Goal: Task Accomplishment & Management: Manage account settings

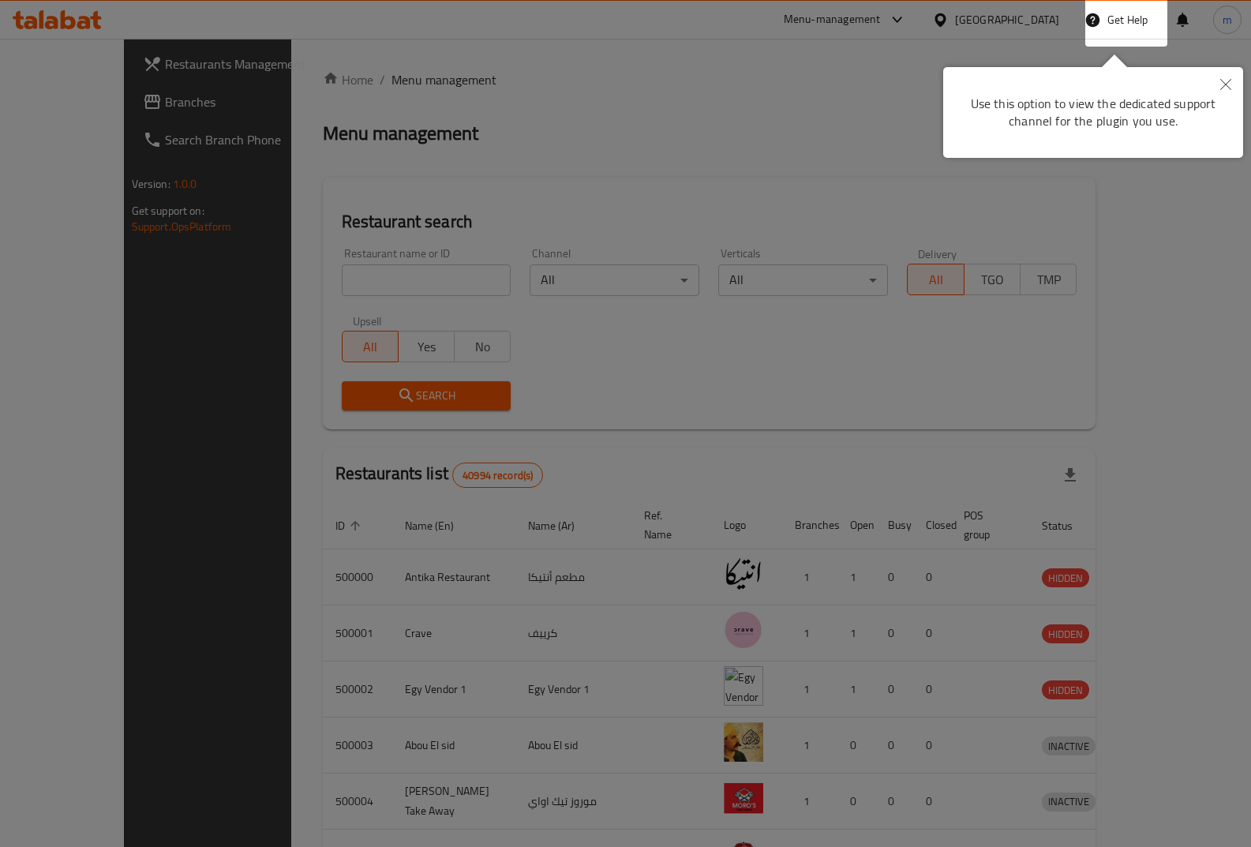
drag, startPoint x: 1005, startPoint y: 122, endPoint x: 1132, endPoint y: 121, distance: 127.1
click at [1017, 122] on div "Use this option to view the dedicated support channel for the plugin you use." at bounding box center [1093, 112] width 276 height 67
click at [1219, 97] on button "Close" at bounding box center [1225, 85] width 35 height 36
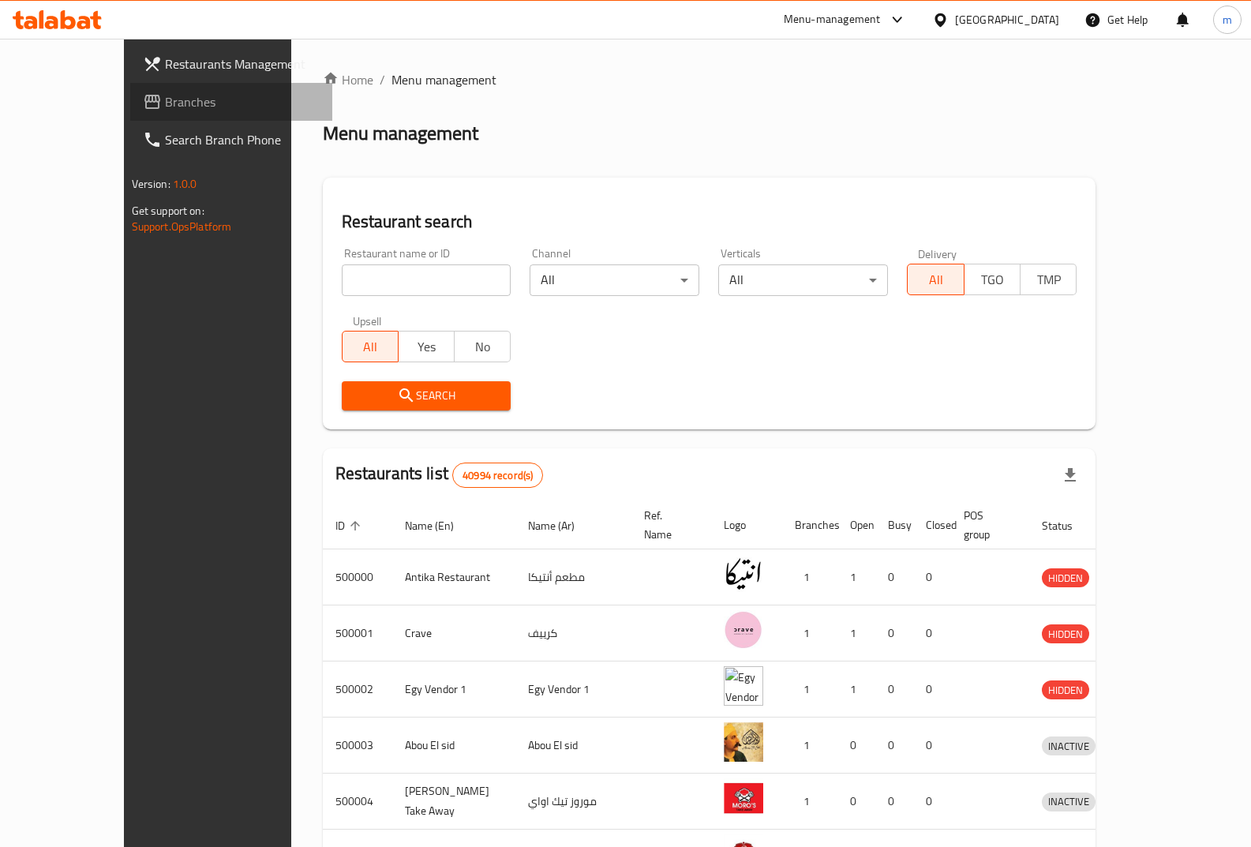
click at [165, 96] on span "Branches" at bounding box center [242, 101] width 155 height 19
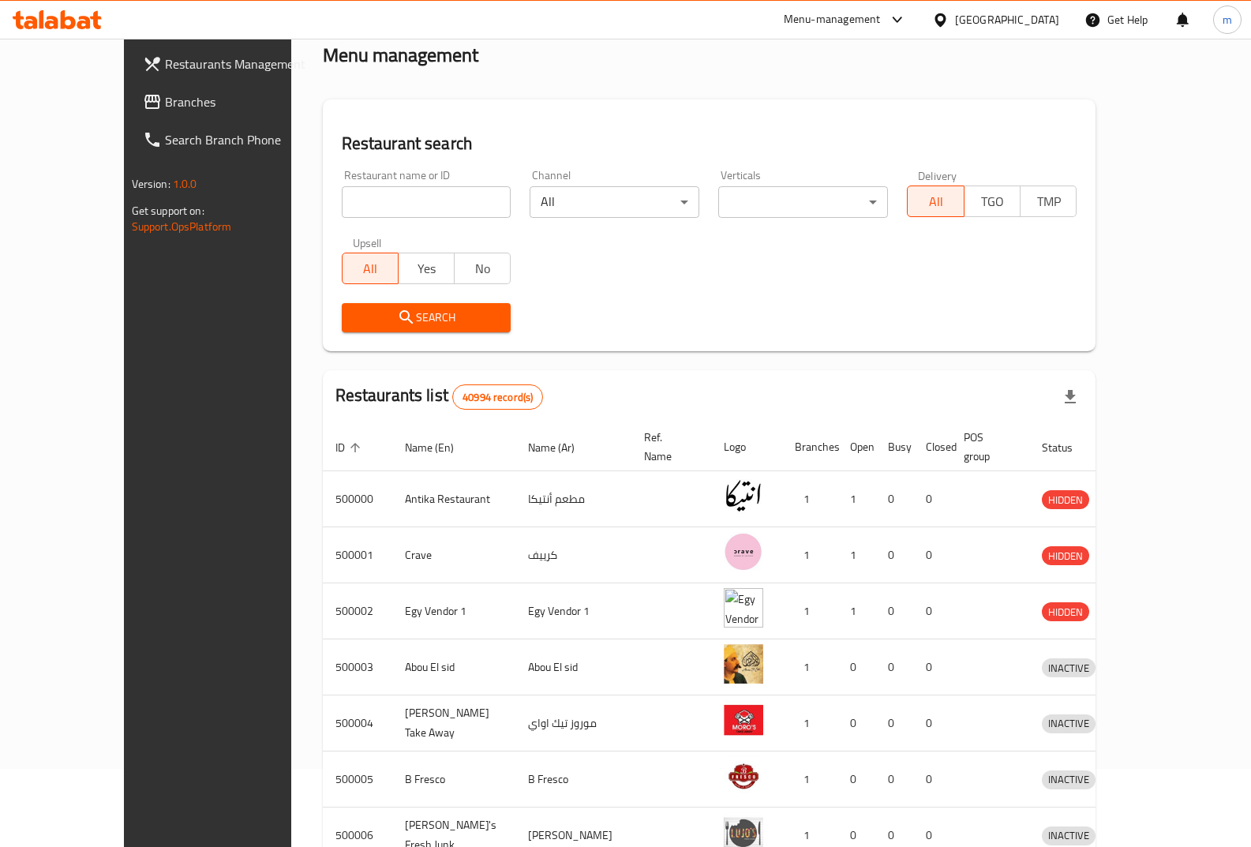
scroll to position [79, 0]
click at [130, 118] on link "Branches" at bounding box center [231, 102] width 203 height 38
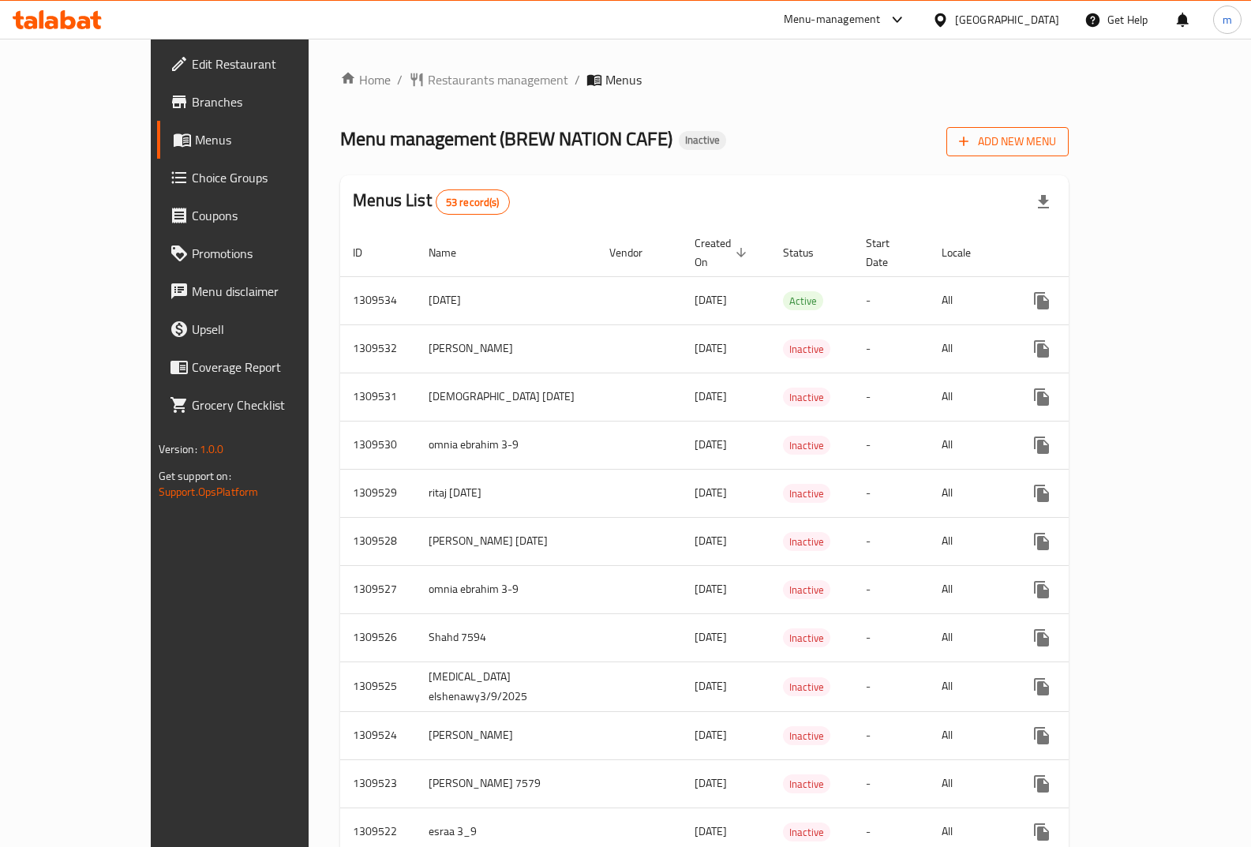
click at [1056, 142] on span "Add New Menu" at bounding box center [1007, 142] width 97 height 20
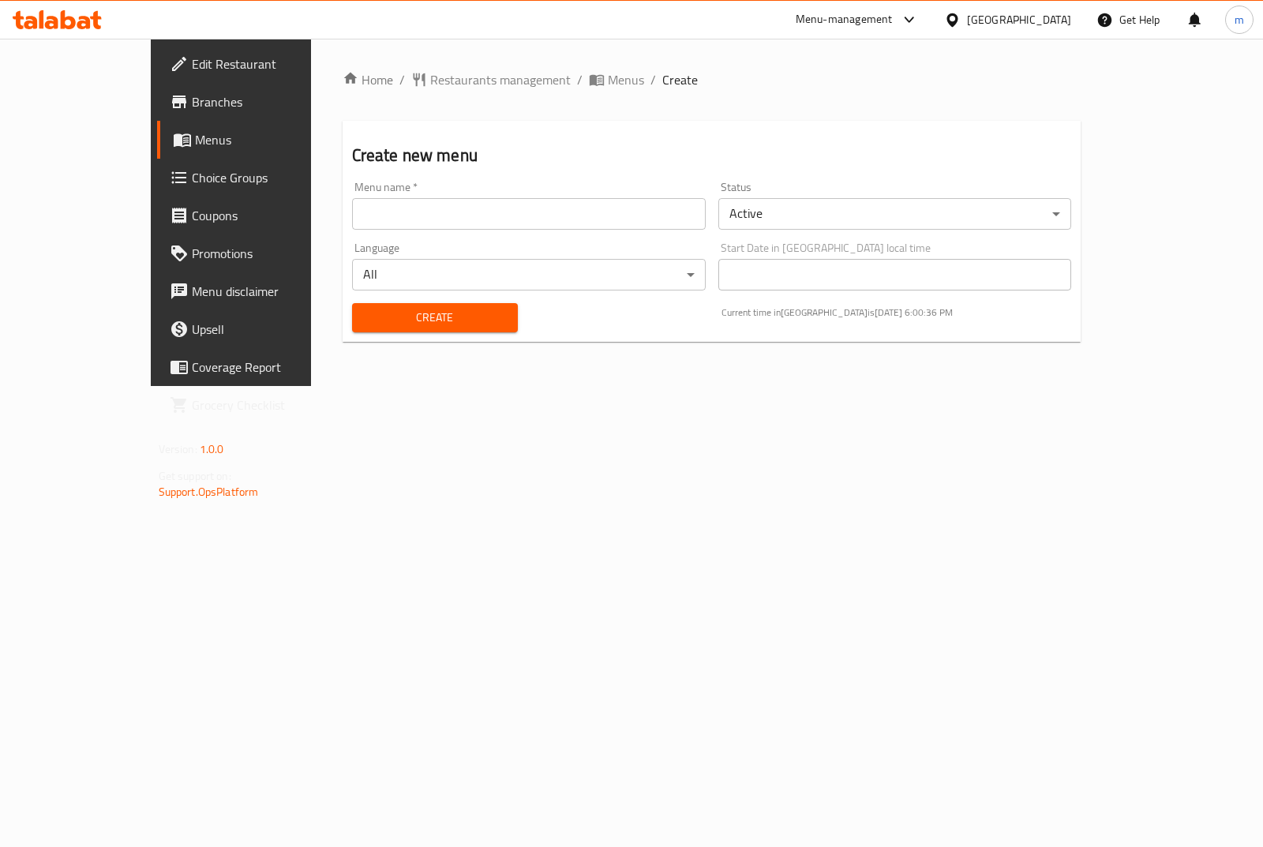
click at [534, 218] on input "text" at bounding box center [529, 214] width 354 height 32
type input "Mohamed Hany 7590"
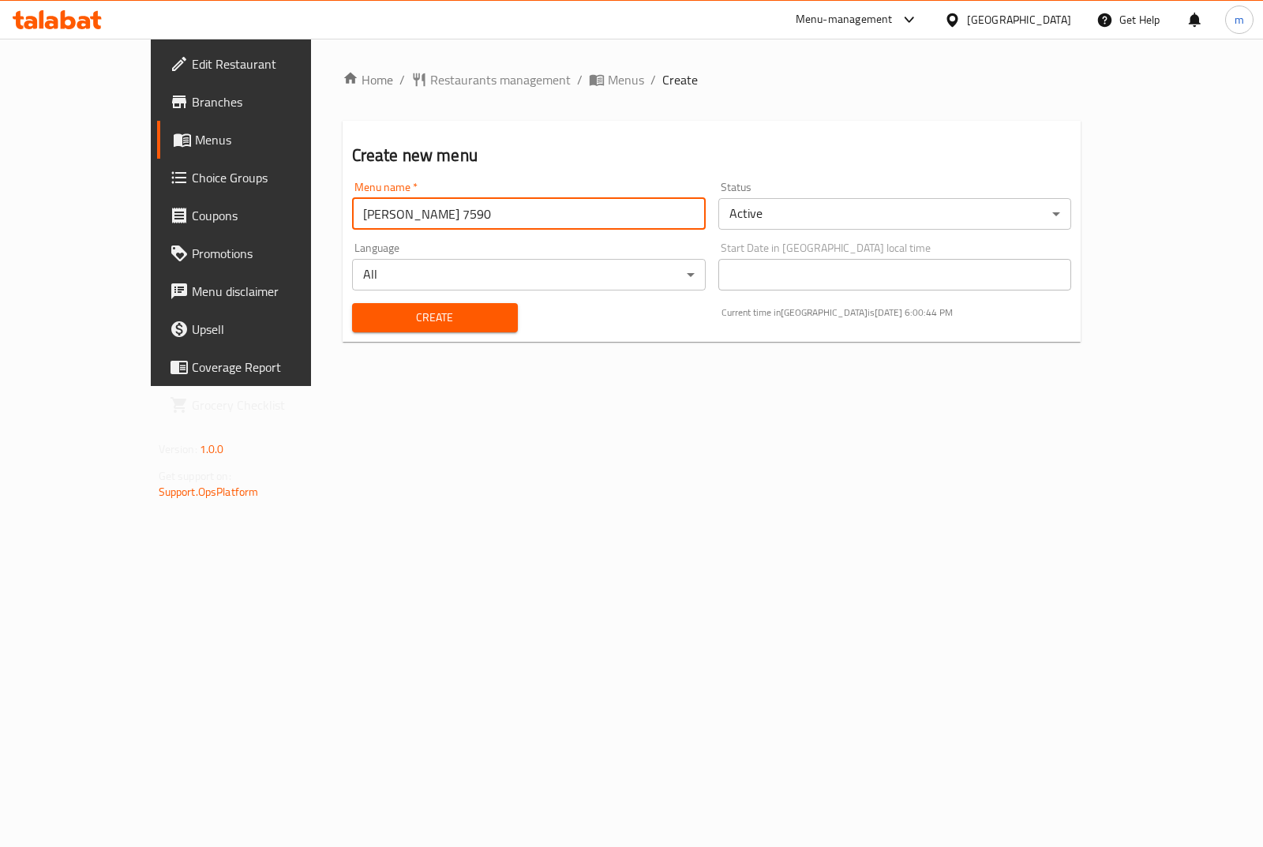
click at [457, 317] on span "Create" at bounding box center [435, 318] width 140 height 20
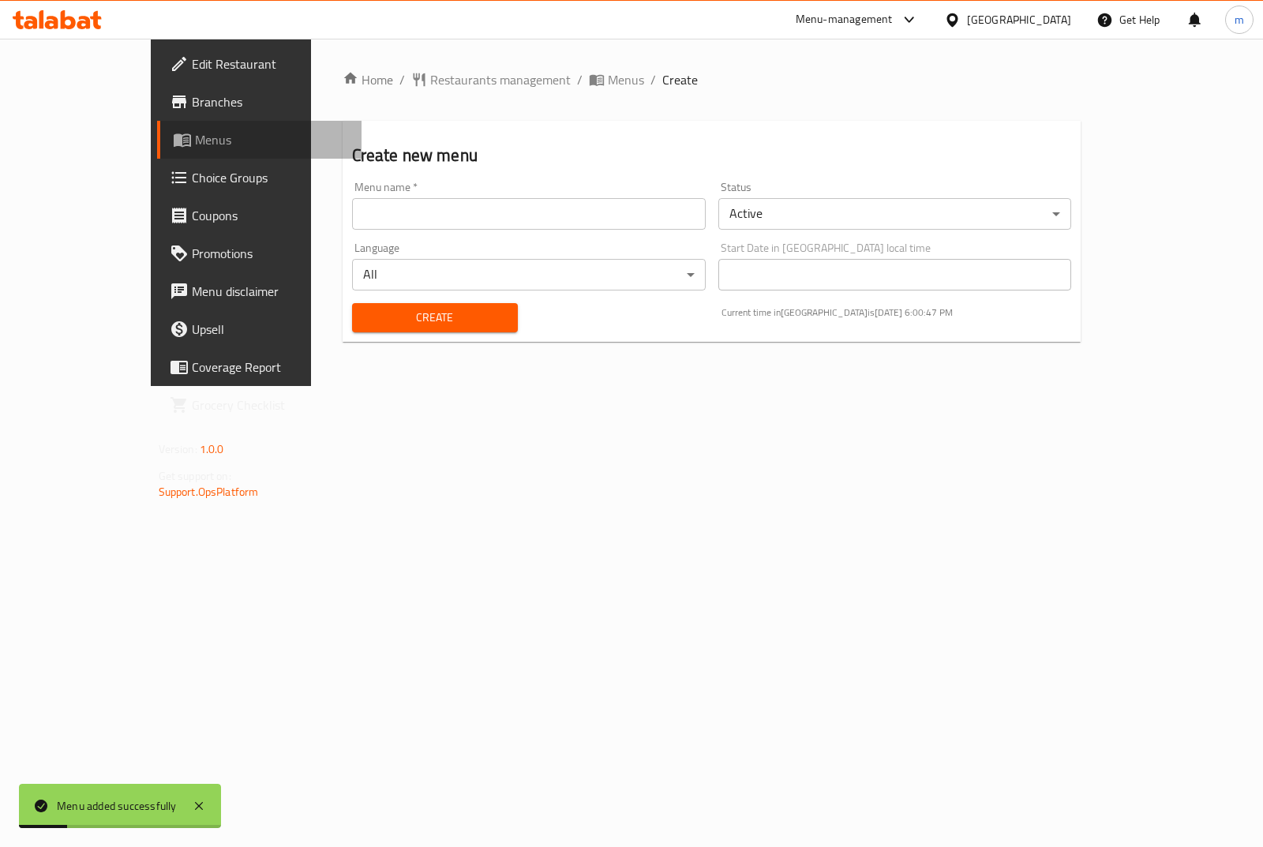
click at [195, 133] on span "Menus" at bounding box center [272, 139] width 154 height 19
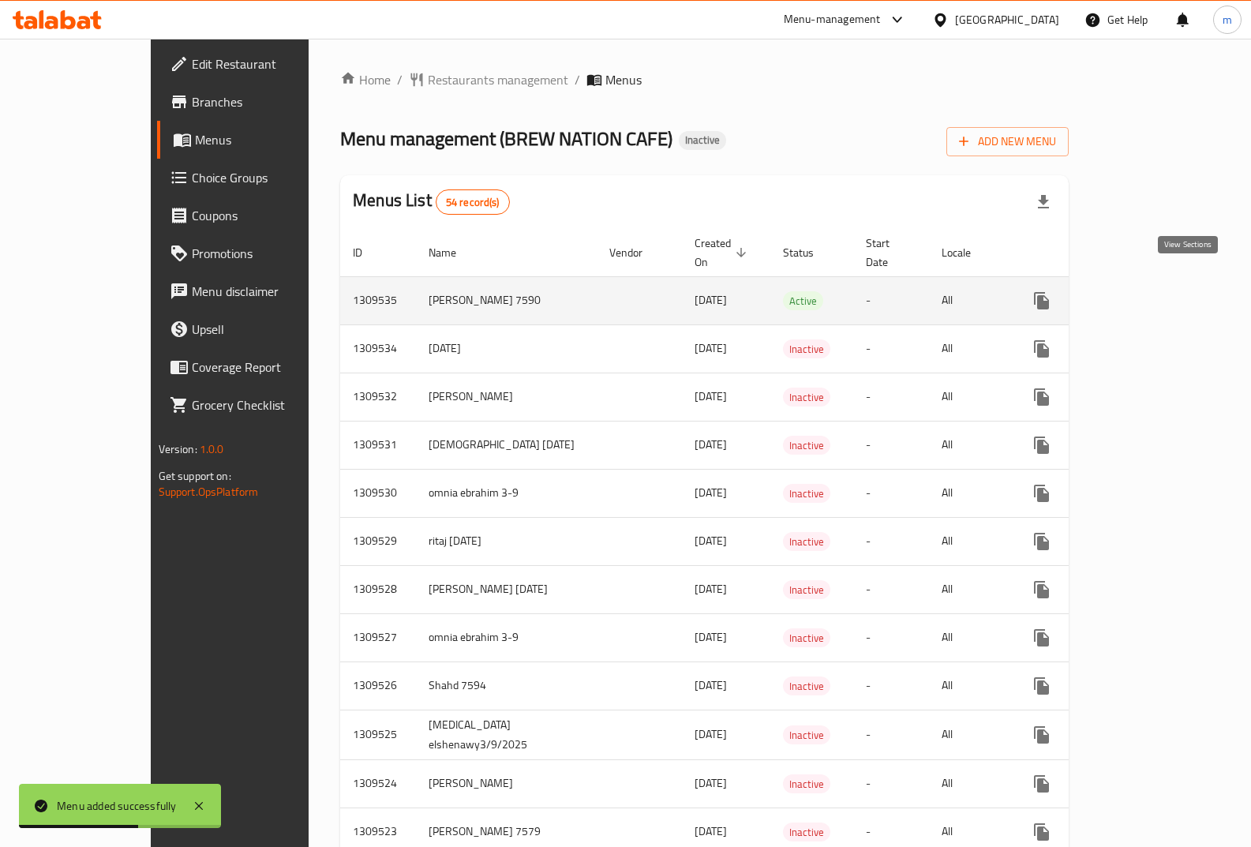
click at [1165, 291] on icon "enhanced table" at bounding box center [1155, 300] width 19 height 19
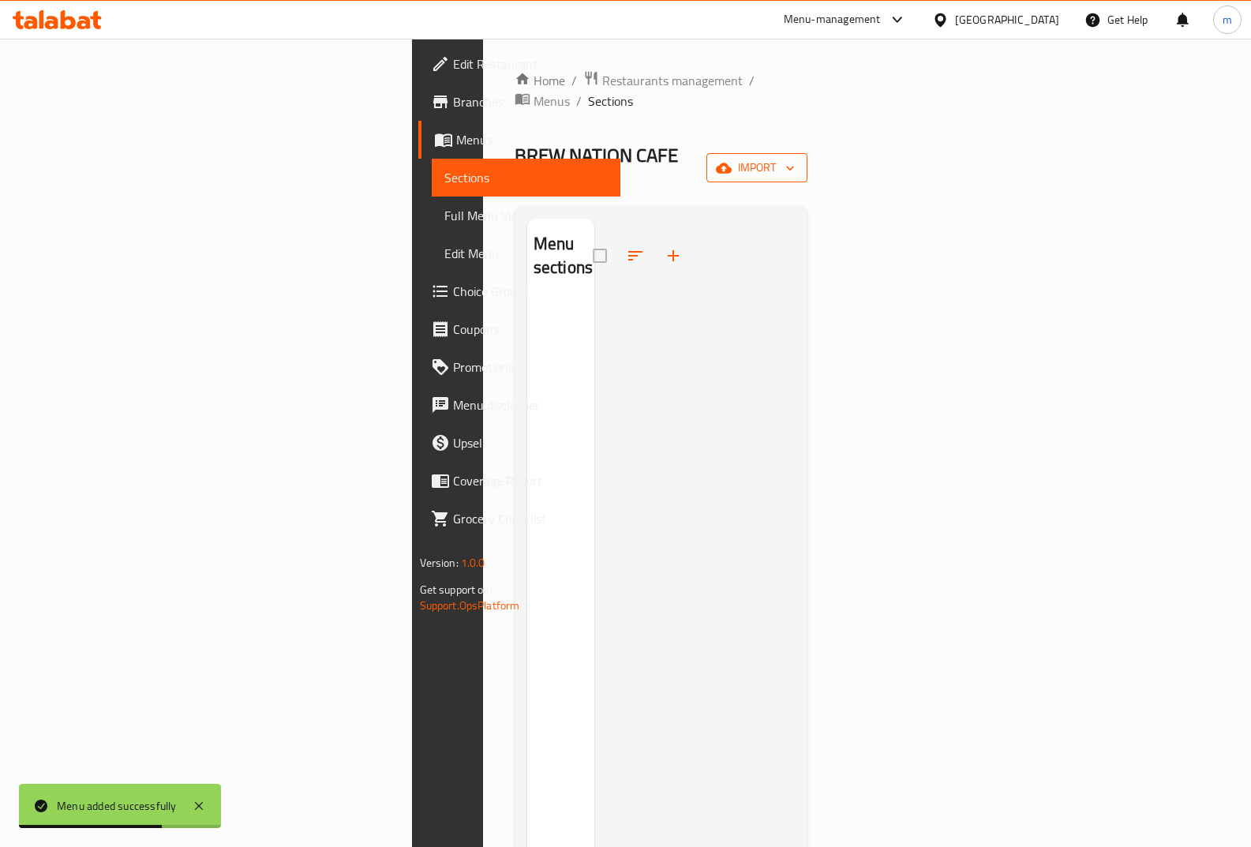
click at [795, 158] on span "import" at bounding box center [757, 168] width 76 height 20
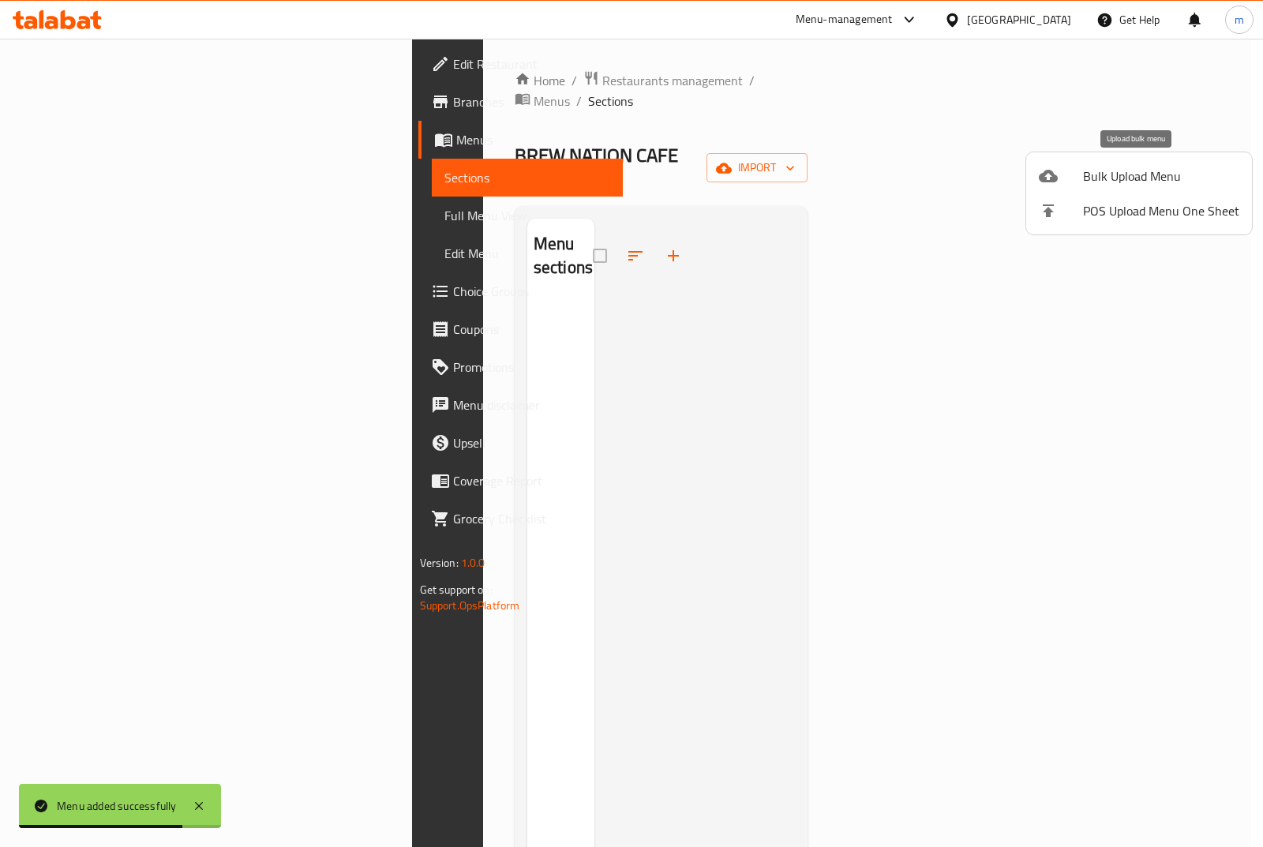
click at [1075, 176] on div at bounding box center [1061, 176] width 44 height 19
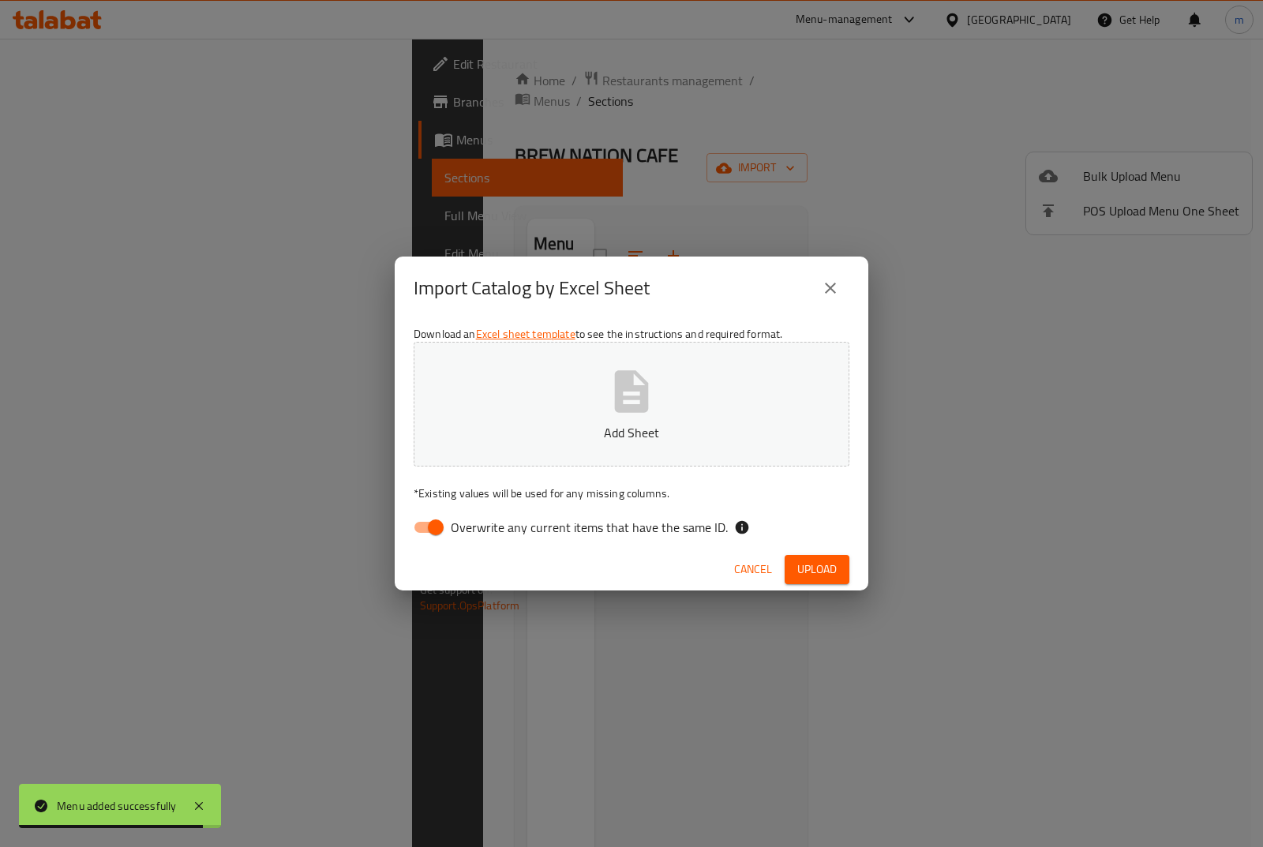
click at [646, 384] on icon "button" at bounding box center [632, 391] width 34 height 42
click at [436, 526] on input "Overwrite any current items that have the same ID." at bounding box center [436, 527] width 90 height 30
checkbox input "false"
click at [826, 575] on span "Upload" at bounding box center [816, 570] width 39 height 20
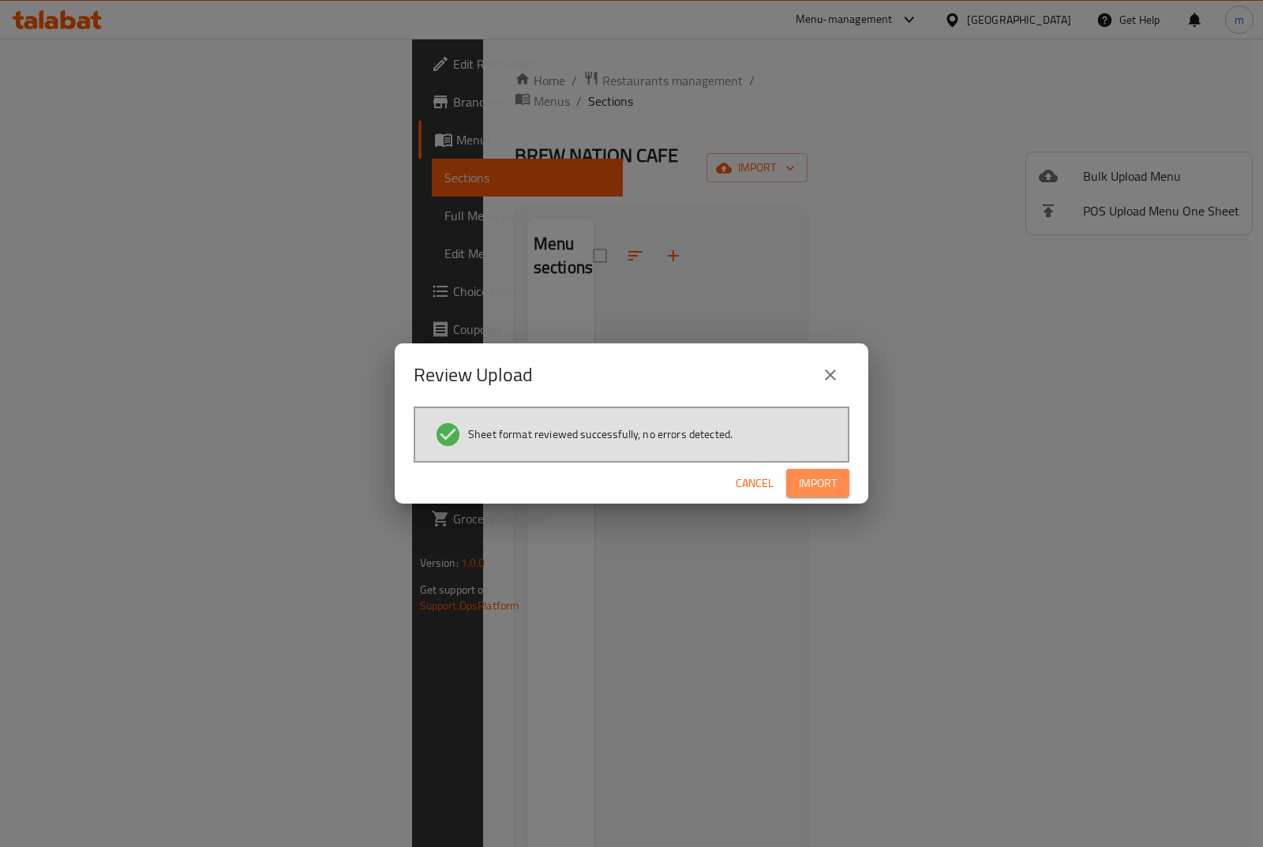
click at [813, 477] on span "Import" at bounding box center [818, 483] width 38 height 20
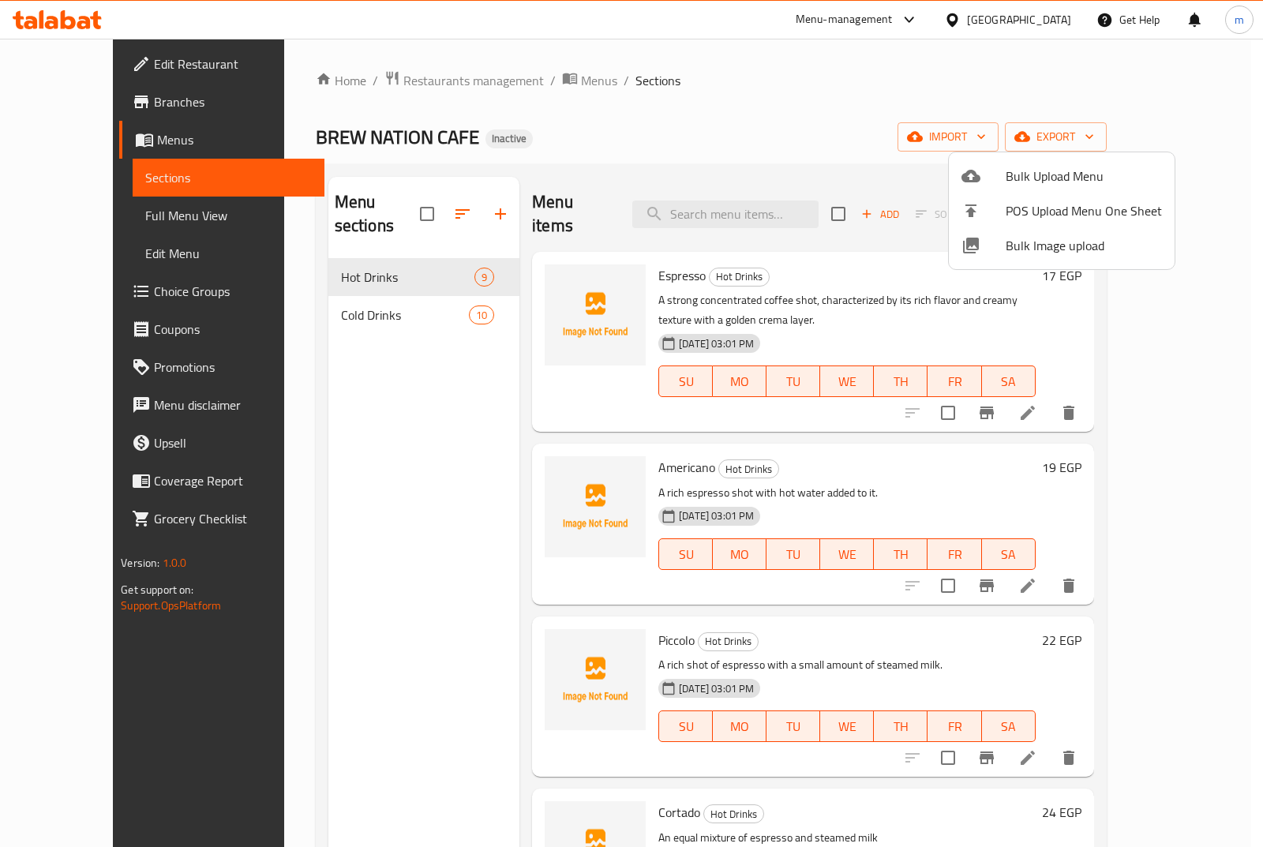
click at [145, 183] on div at bounding box center [631, 423] width 1263 height 847
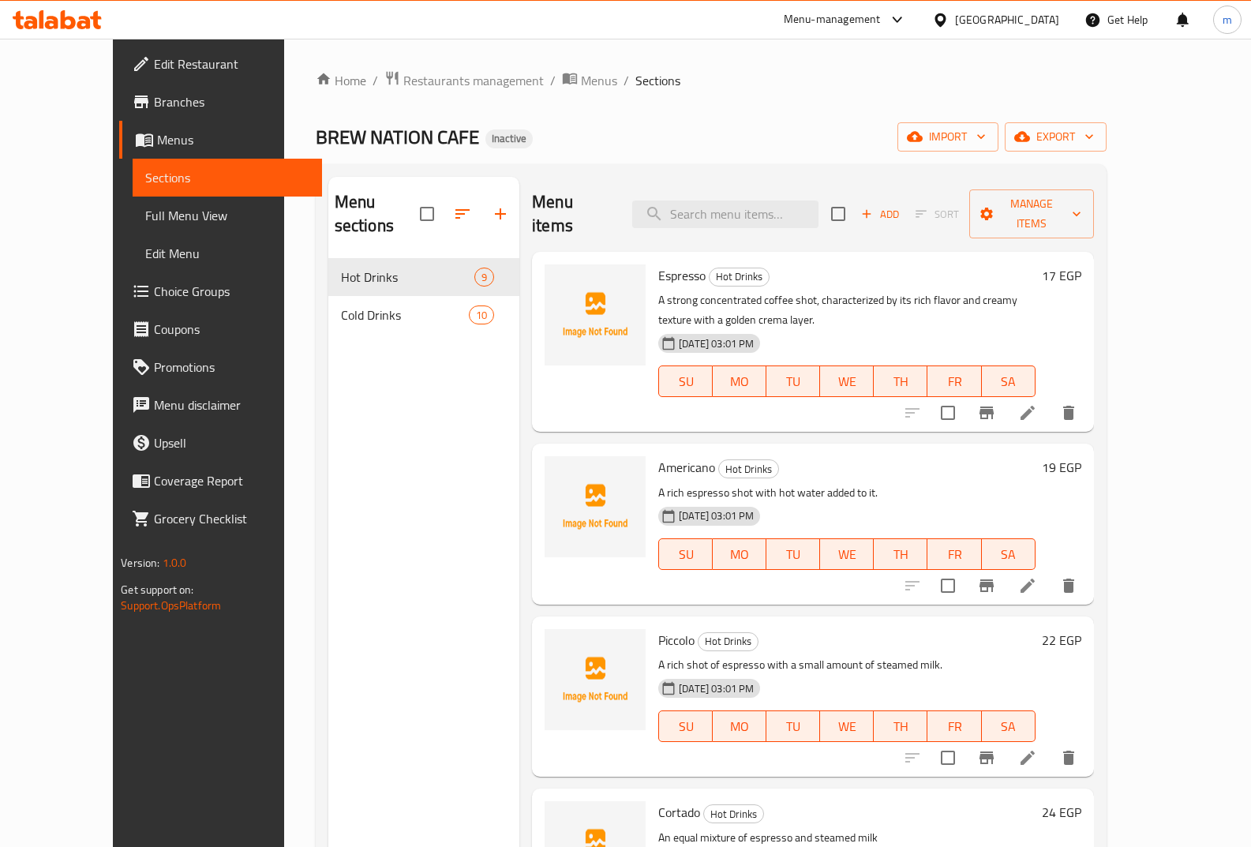
click at [157, 138] on span "Menus" at bounding box center [233, 139] width 152 height 19
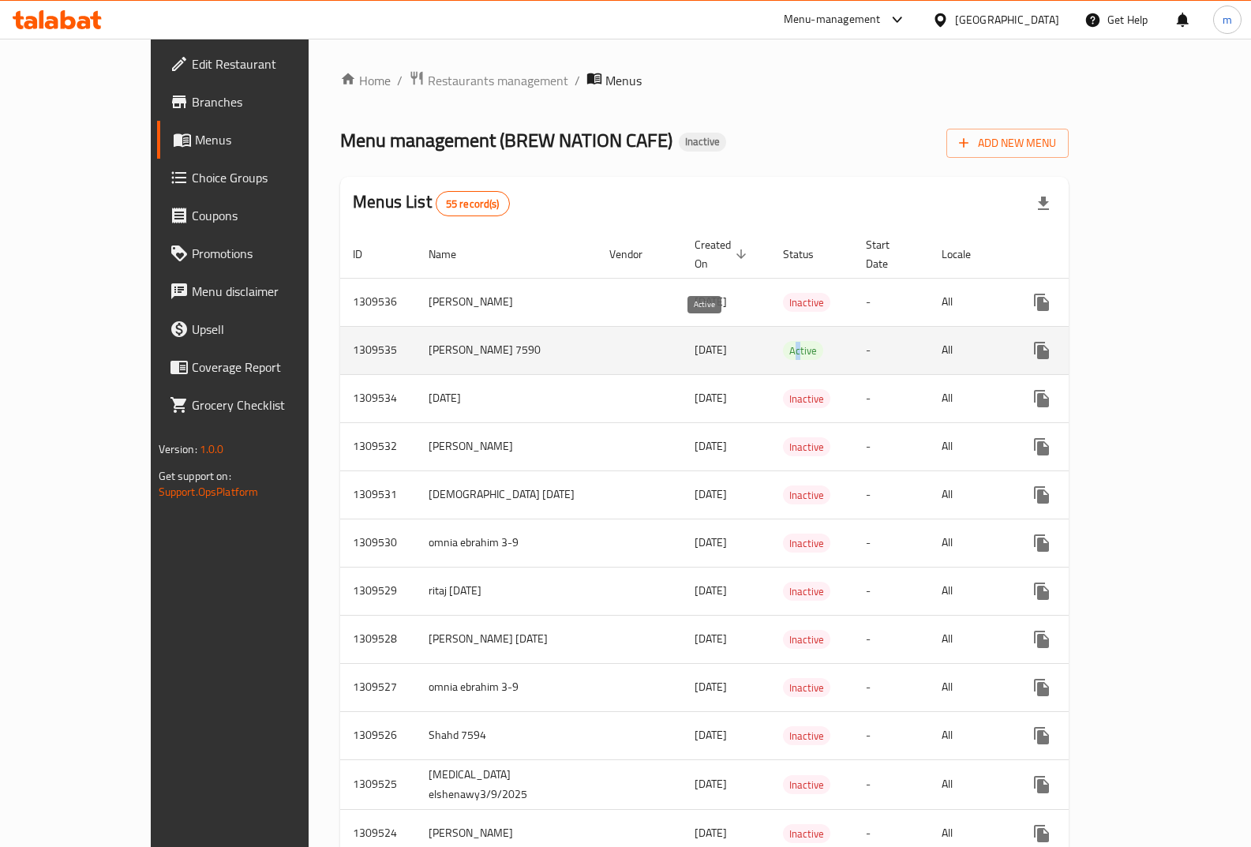
click at [783, 342] on span "Active" at bounding box center [803, 351] width 40 height 18
click at [770, 326] on td "Active" at bounding box center [811, 350] width 83 height 48
click at [1174, 343] on link "enhanced table" at bounding box center [1155, 350] width 38 height 38
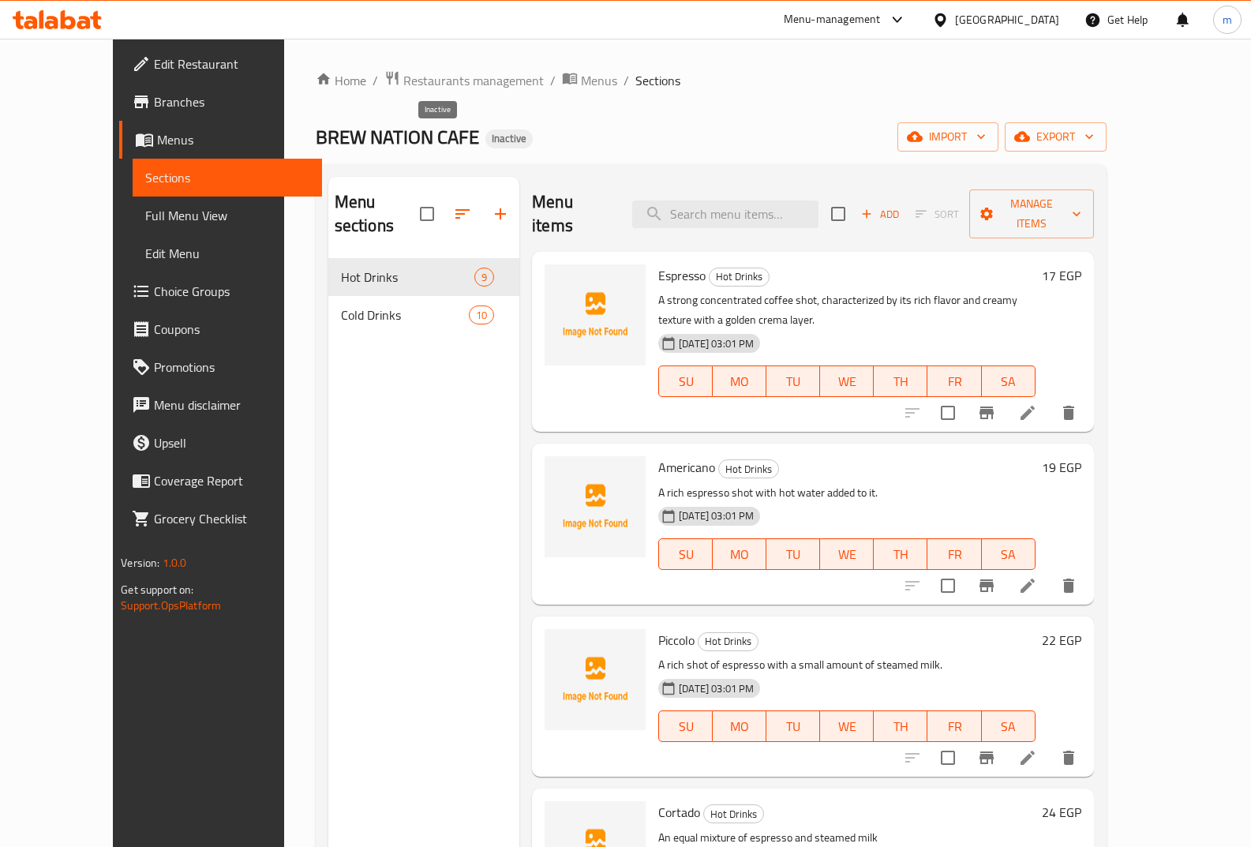
click at [485, 142] on span "Inactive" at bounding box center [508, 138] width 47 height 13
click at [367, 320] on div "Menu sections Hot Drinks 9 Cold Drinks 10" at bounding box center [423, 600] width 191 height 847
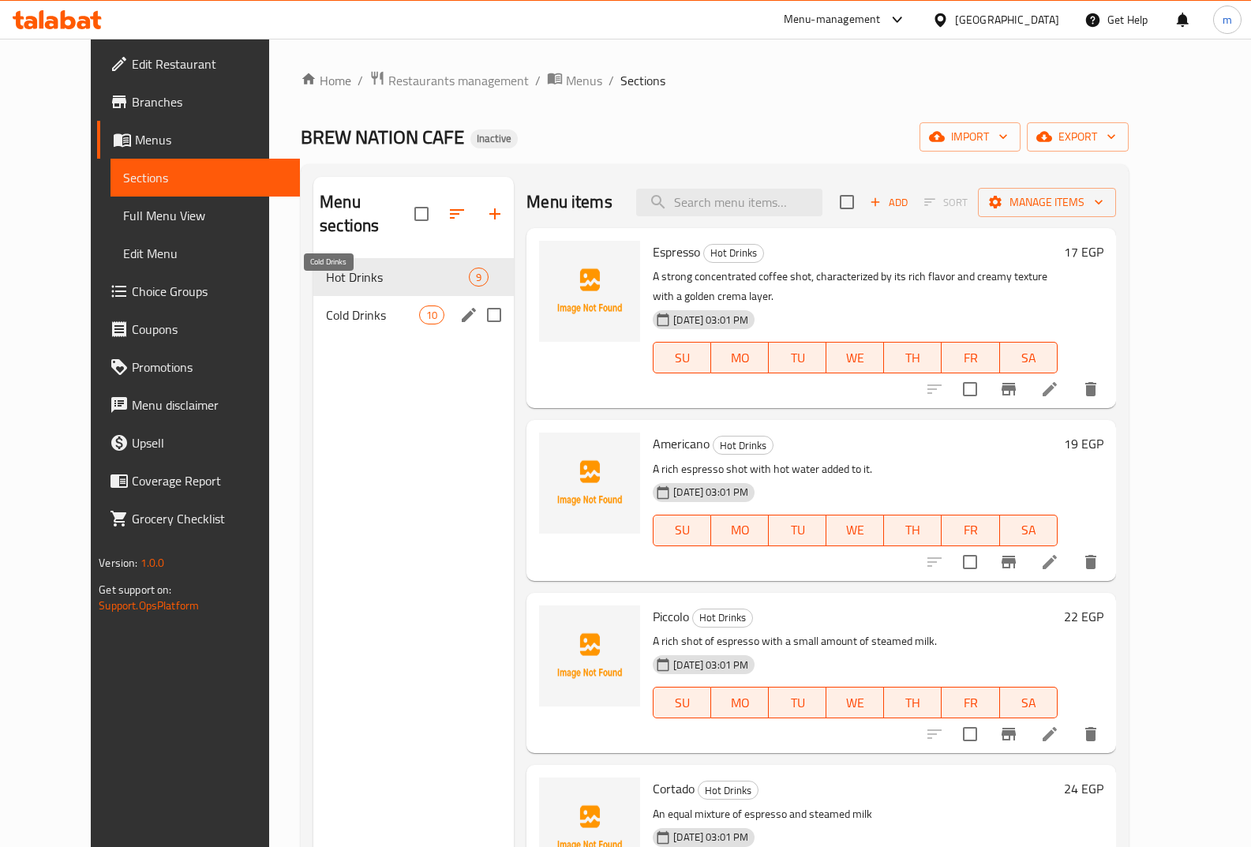
click at [357, 305] on span "Cold Drinks" at bounding box center [372, 314] width 93 height 19
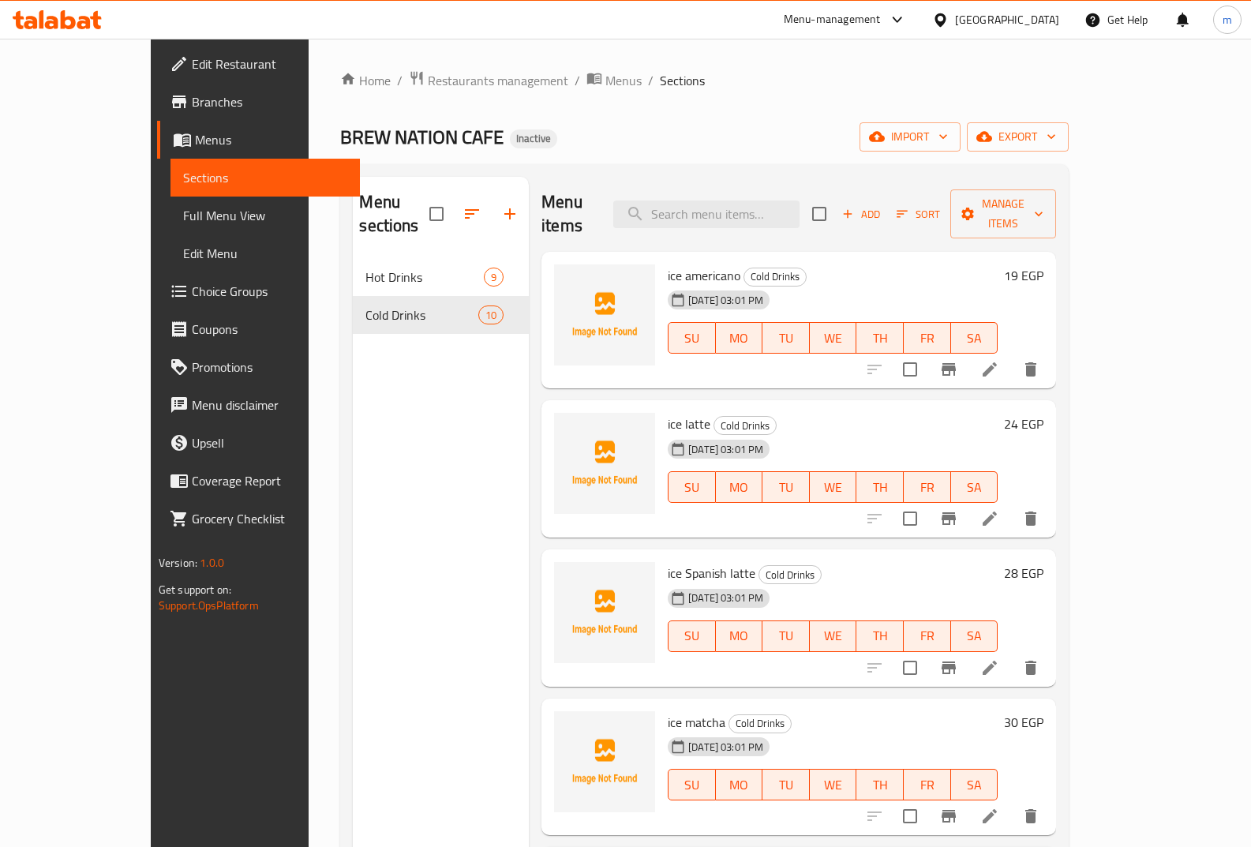
click at [183, 181] on span "Sections" at bounding box center [265, 177] width 164 height 19
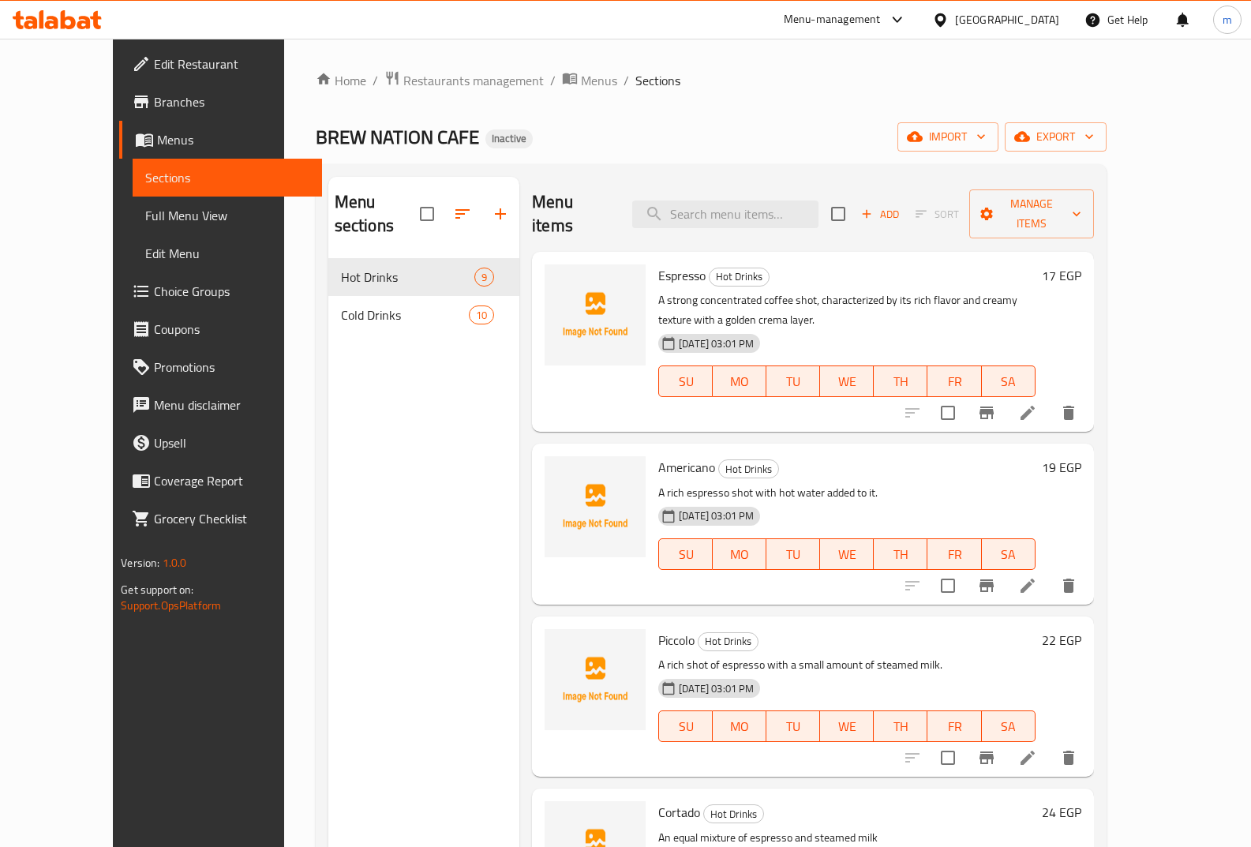
click at [157, 140] on span "Menus" at bounding box center [233, 139] width 152 height 19
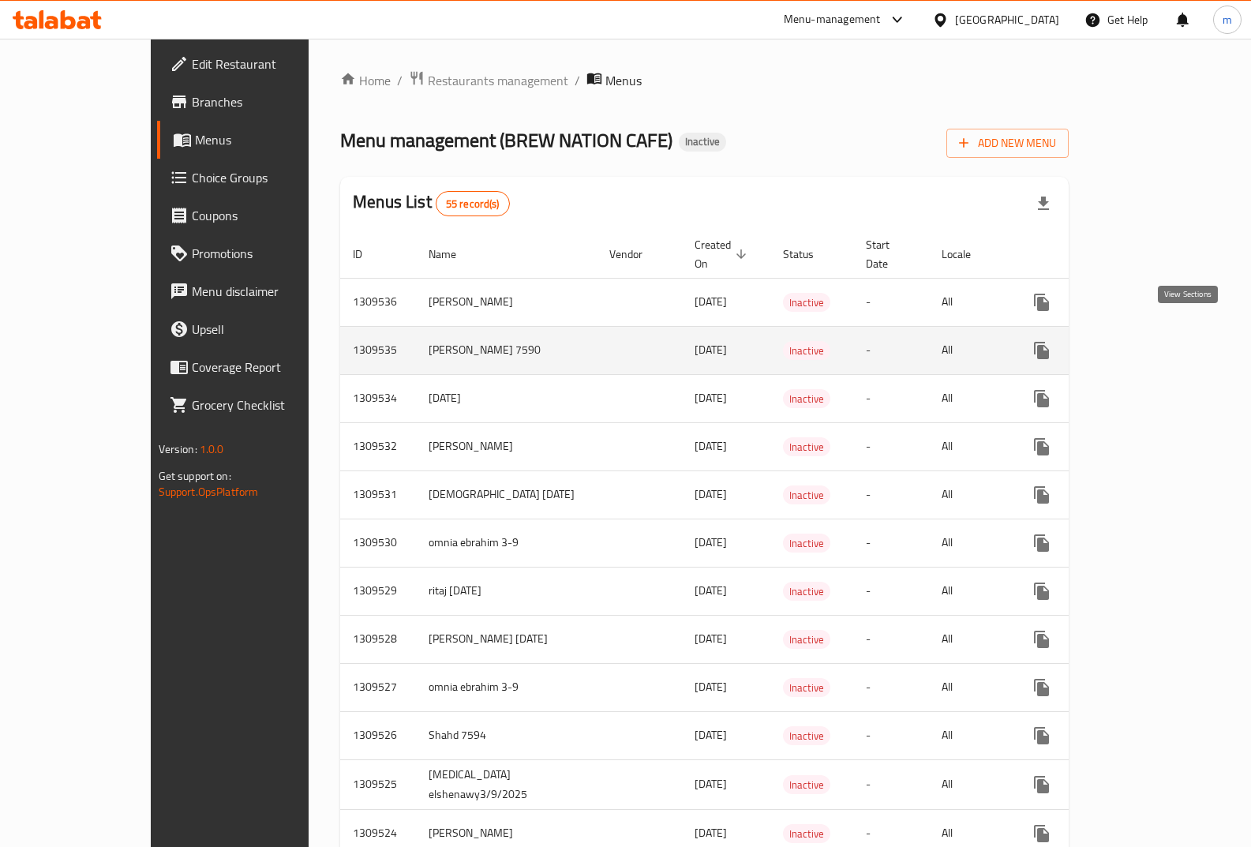
click at [1165, 341] on icon "enhanced table" at bounding box center [1155, 350] width 19 height 19
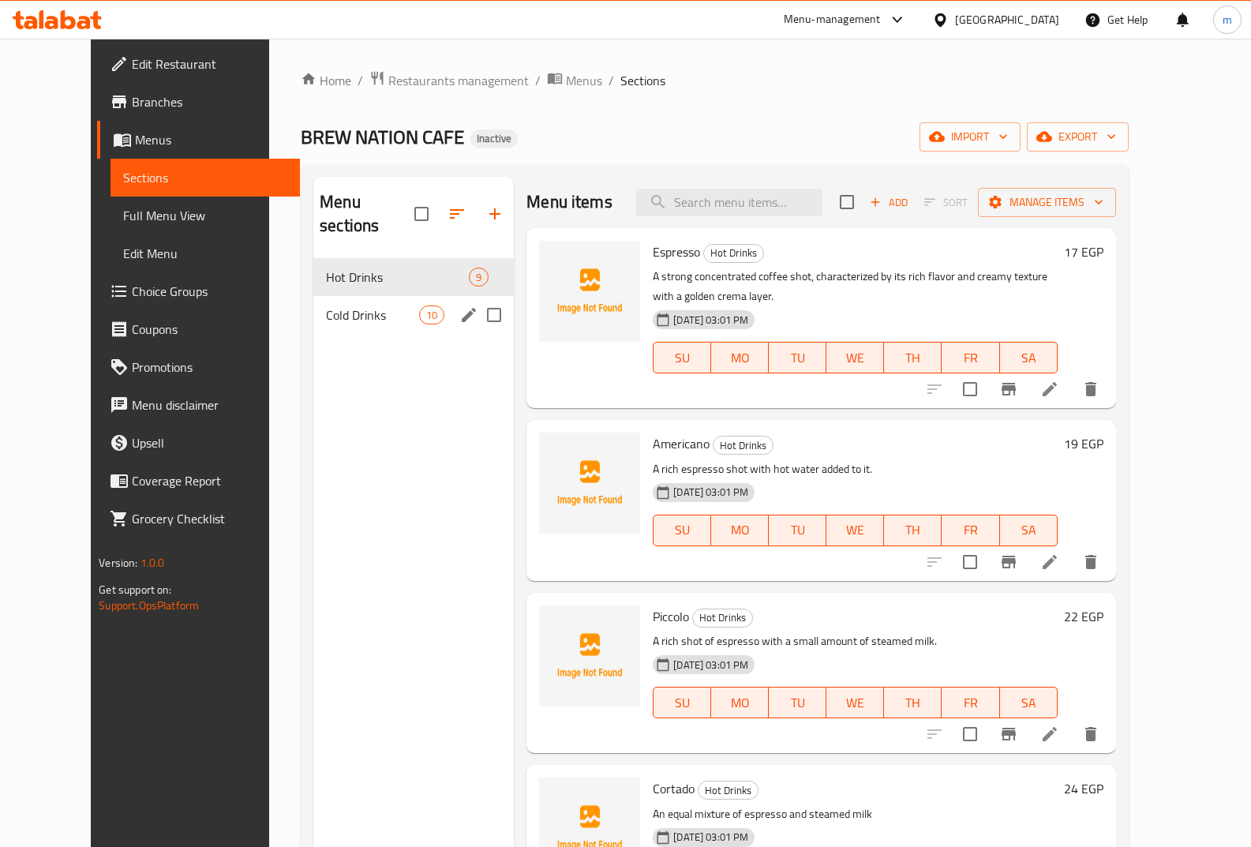
drag, startPoint x: 294, startPoint y: 286, endPoint x: 440, endPoint y: 373, distance: 169.6
click at [326, 305] on span "Cold Drinks" at bounding box center [372, 314] width 93 height 19
